Goal: Information Seeking & Learning: Learn about a topic

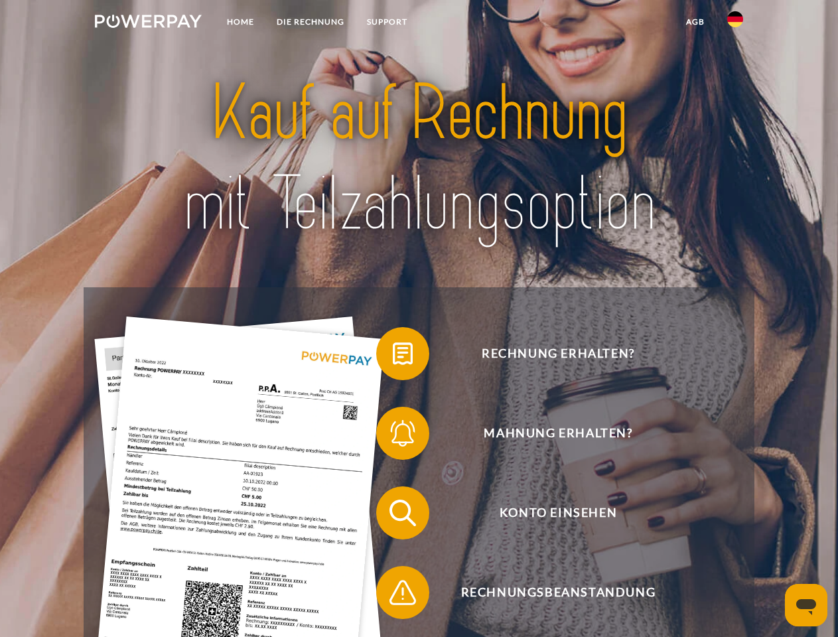
click at [148, 23] on img at bounding box center [148, 21] width 107 height 13
click at [735, 23] on img at bounding box center [735, 19] width 16 height 16
click at [694, 22] on link "agb" at bounding box center [695, 22] width 41 height 24
click at [393, 356] on span at bounding box center [383, 353] width 66 height 66
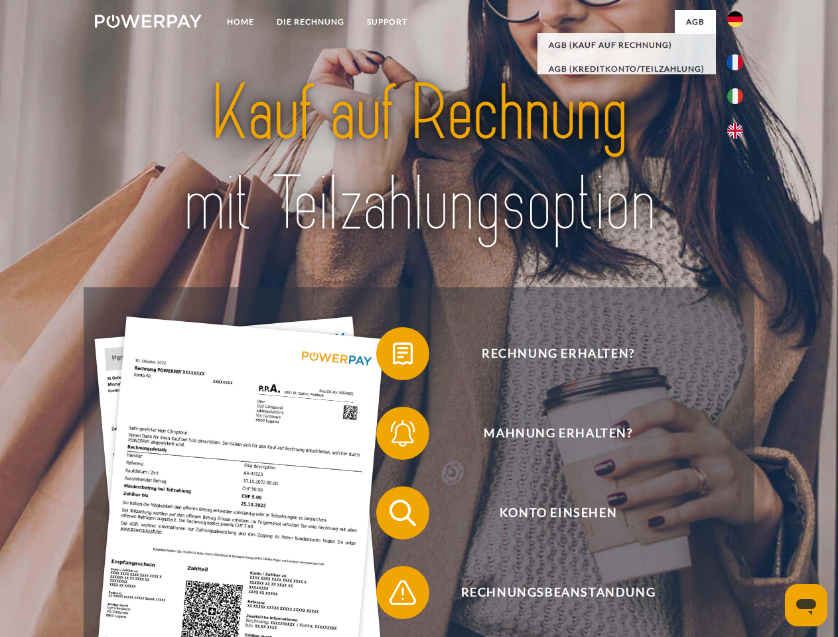
click at [393, 436] on span at bounding box center [383, 433] width 66 height 66
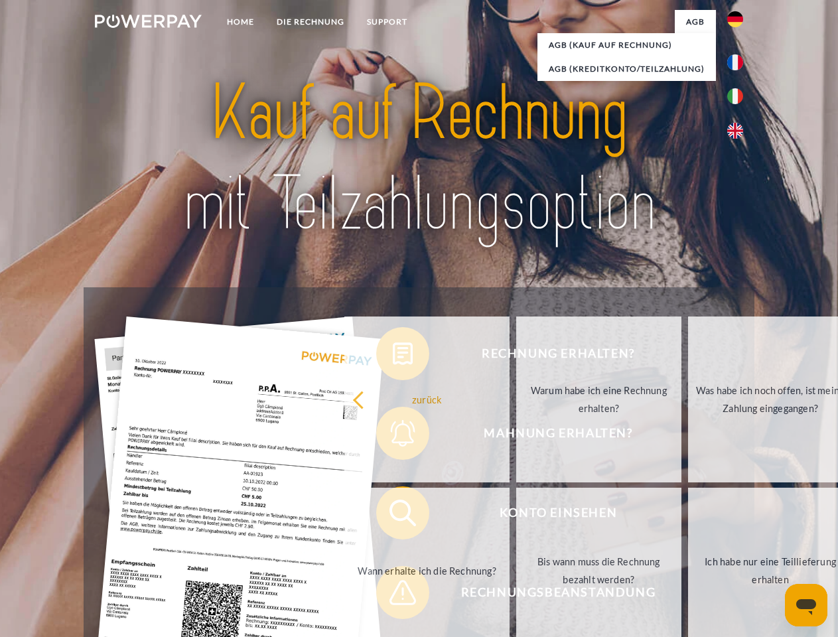
click at [516, 515] on link "Bis wann muss die Rechnung bezahlt werden?" at bounding box center [598, 571] width 165 height 166
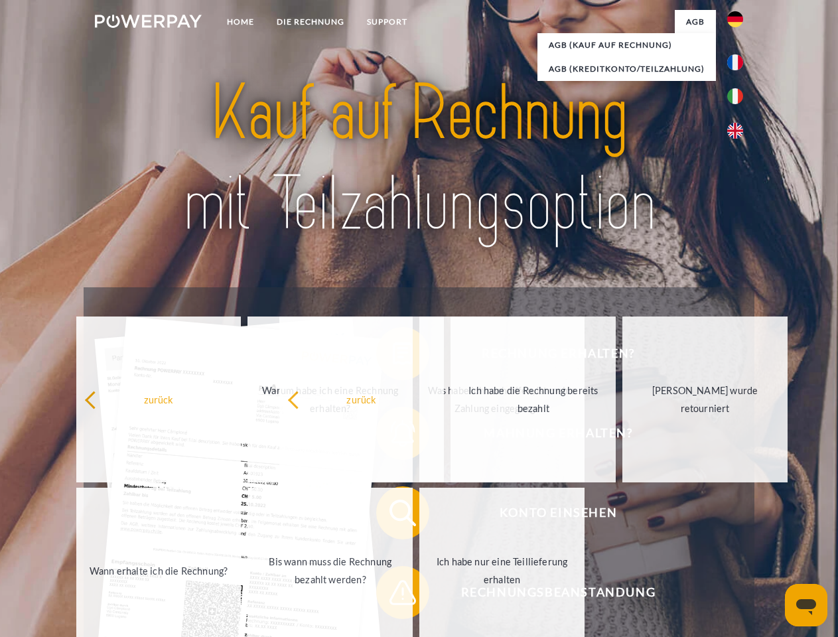
click at [393, 595] on span at bounding box center [383, 592] width 66 height 66
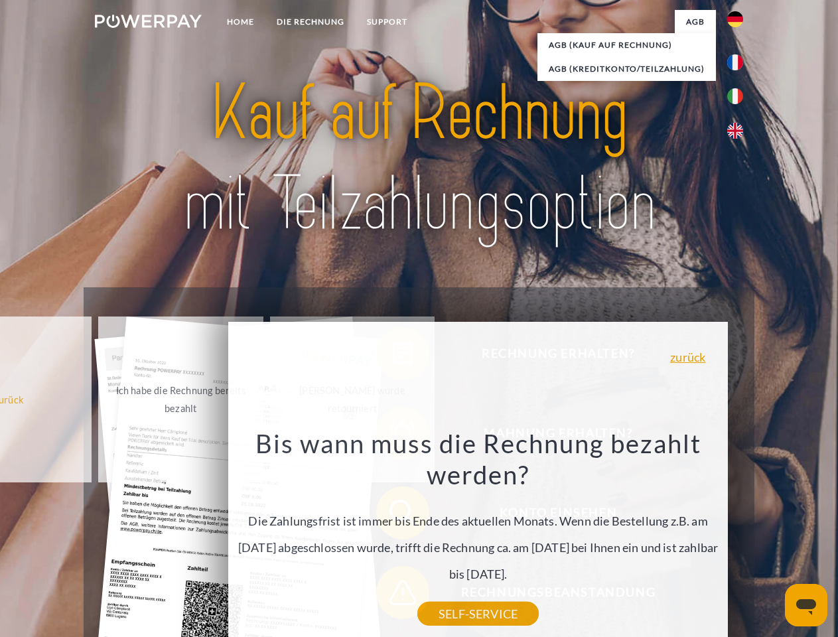
click at [806, 605] on icon "Messaging-Fenster öffnen" at bounding box center [806, 607] width 20 height 16
